Goal: Task Accomplishment & Management: Manage account settings

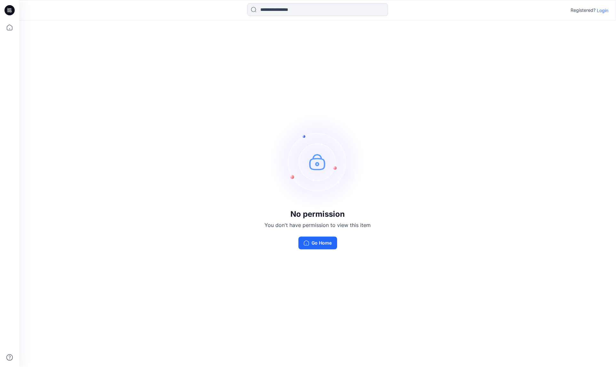
click at [604, 11] on p "Login" at bounding box center [603, 10] width 12 height 7
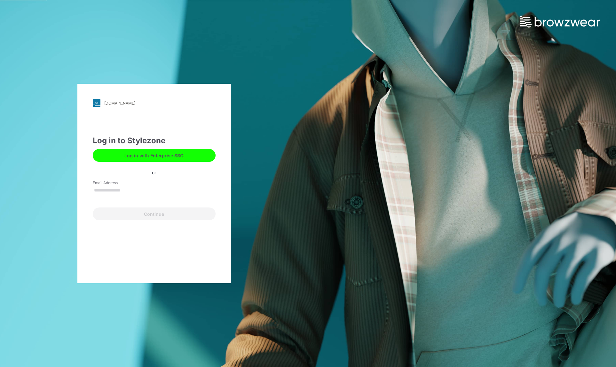
click at [122, 187] on input "Email Address" at bounding box center [154, 191] width 123 height 10
type input "**********"
click at [148, 214] on button "Continue" at bounding box center [154, 214] width 123 height 13
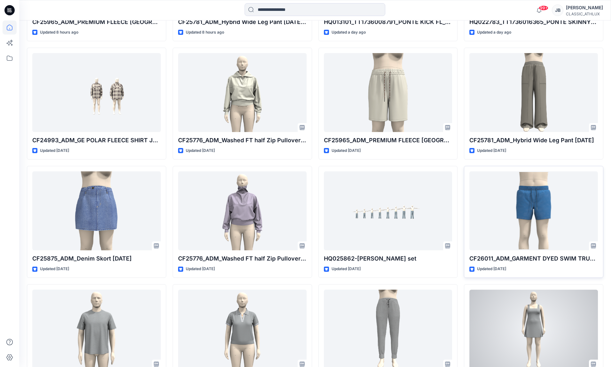
scroll to position [410, 0]
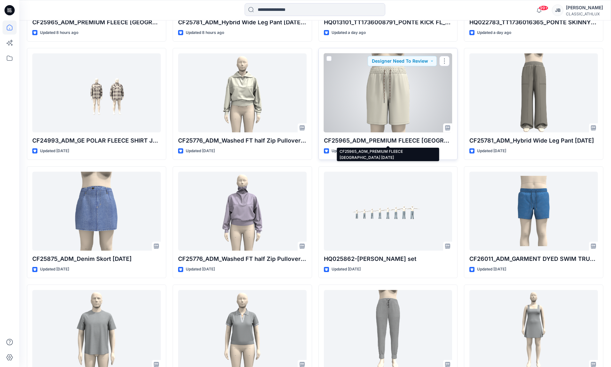
click at [398, 141] on p "CF25965_ADM_PREMIUM FLEECE [GEOGRAPHIC_DATA] [DATE]" at bounding box center [388, 140] width 129 height 9
click at [391, 140] on p "CF25965_ADM_PREMIUM FLEECE [GEOGRAPHIC_DATA] [DATE]" at bounding box center [388, 140] width 129 height 9
click at [446, 62] on button "button" at bounding box center [444, 61] width 10 height 10
click at [375, 142] on p "CF25965_ADM_PREMIUM FLEECE [GEOGRAPHIC_DATA] [DATE]" at bounding box center [388, 140] width 129 height 9
click at [390, 141] on p "CF25965_ADM_PREMIUM FLEECE [GEOGRAPHIC_DATA] [DATE]" at bounding box center [388, 140] width 129 height 9
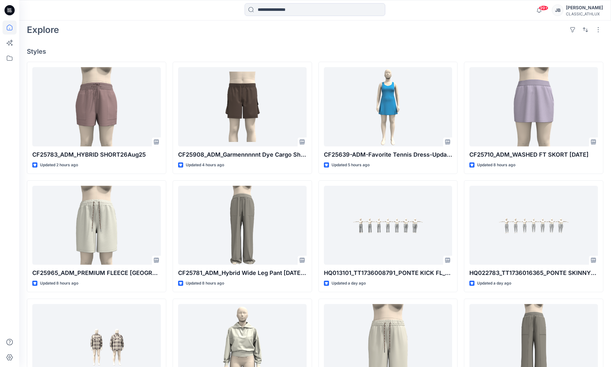
scroll to position [0, 0]
